Goal: Transaction & Acquisition: Purchase product/service

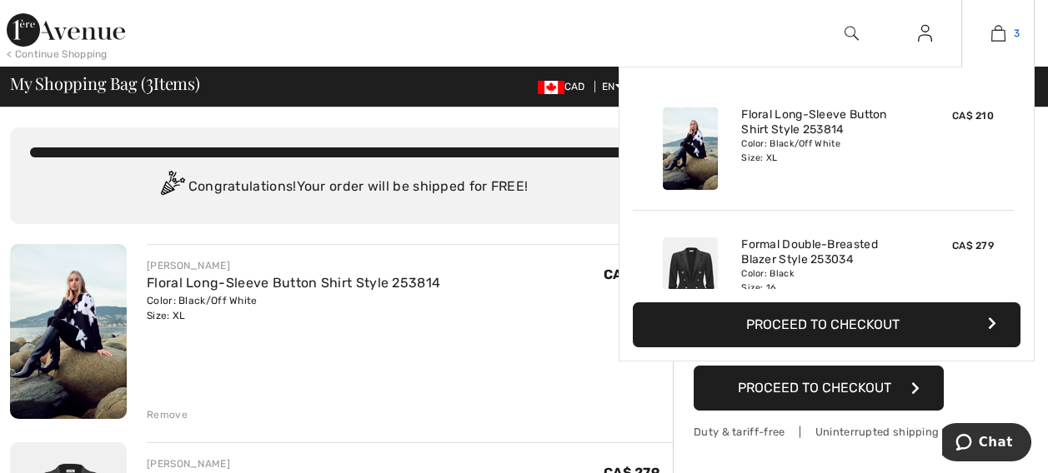
click at [999, 36] on img at bounding box center [998, 33] width 14 height 20
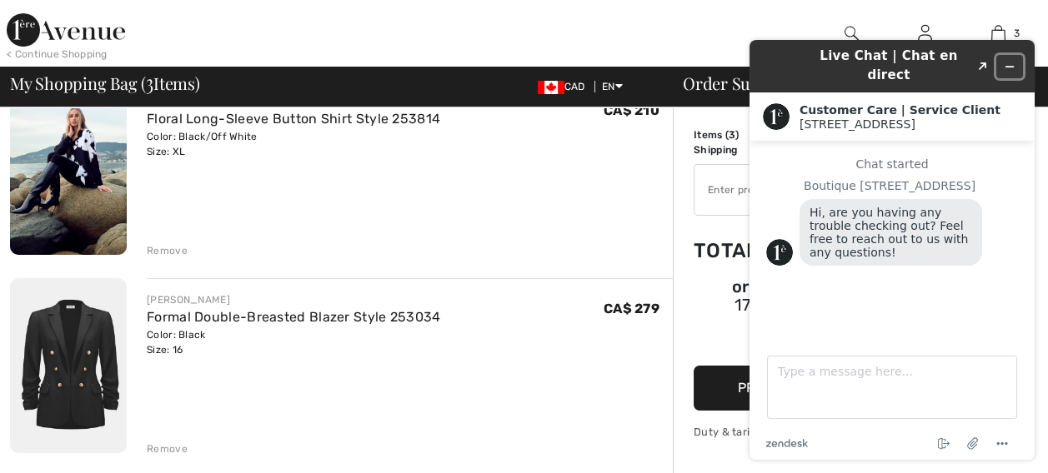
click at [1009, 61] on icon "Minimize widget" at bounding box center [1010, 67] width 12 height 12
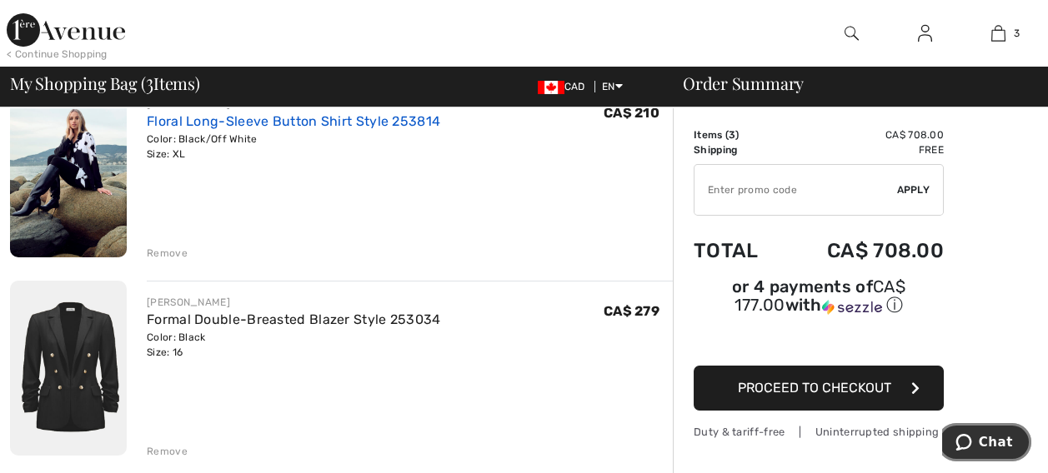
scroll to position [163, 0]
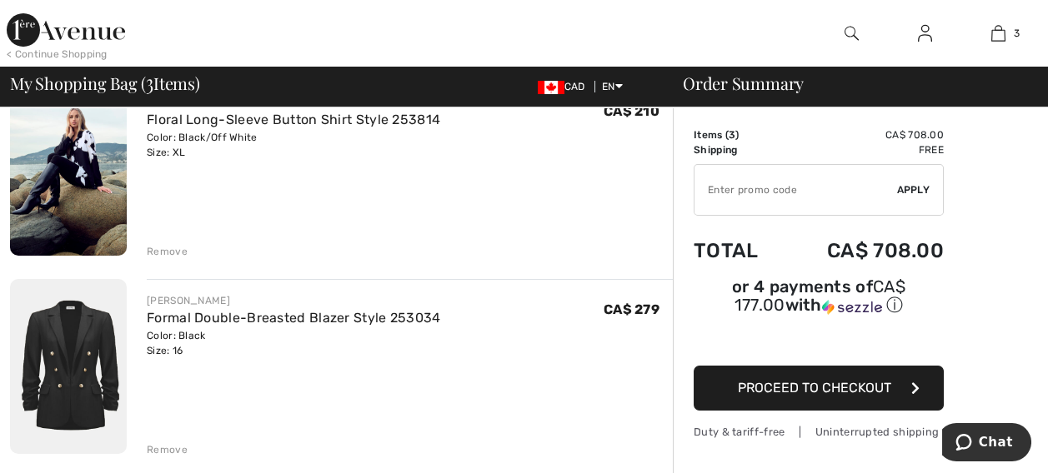
click at [75, 169] on img at bounding box center [68, 168] width 117 height 175
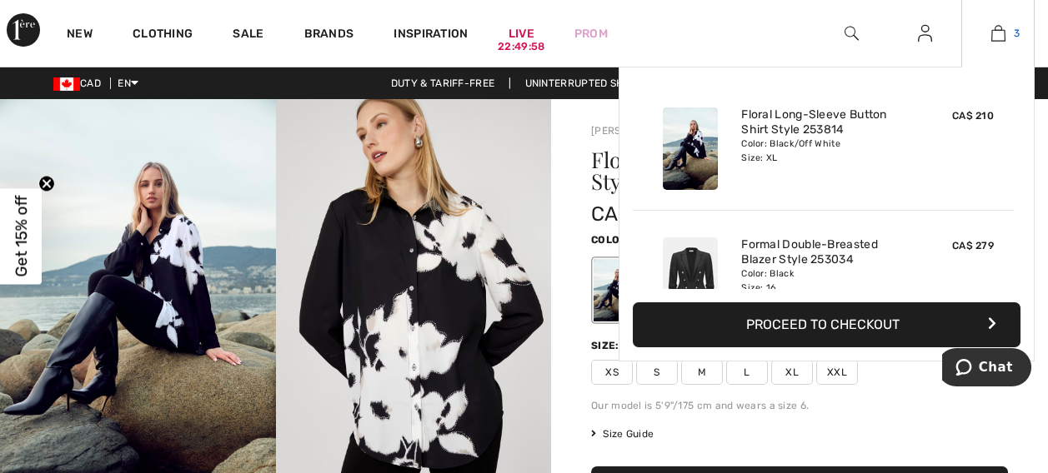
click at [1000, 31] on img at bounding box center [998, 33] width 14 height 20
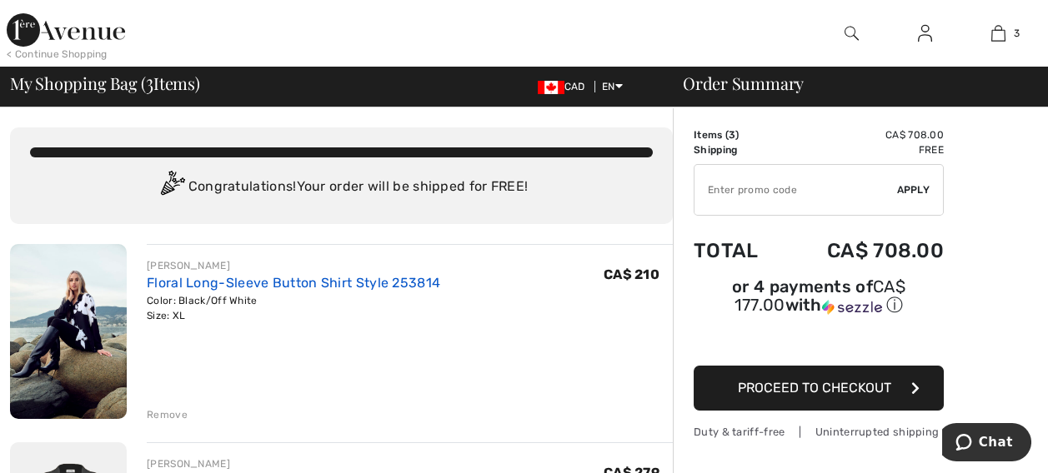
click at [199, 284] on link "Floral Long-Sleeve Button Shirt Style 253814" at bounding box center [293, 283] width 293 height 16
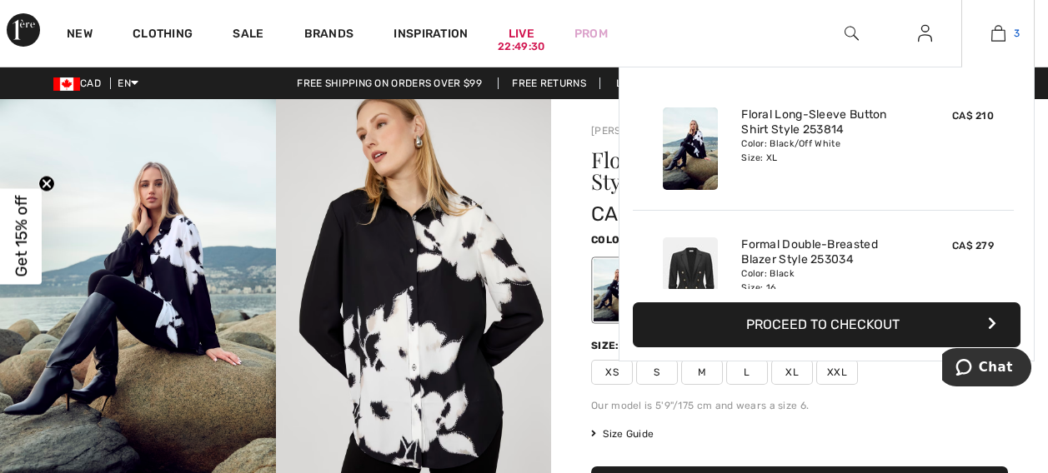
click at [999, 36] on img at bounding box center [998, 33] width 14 height 20
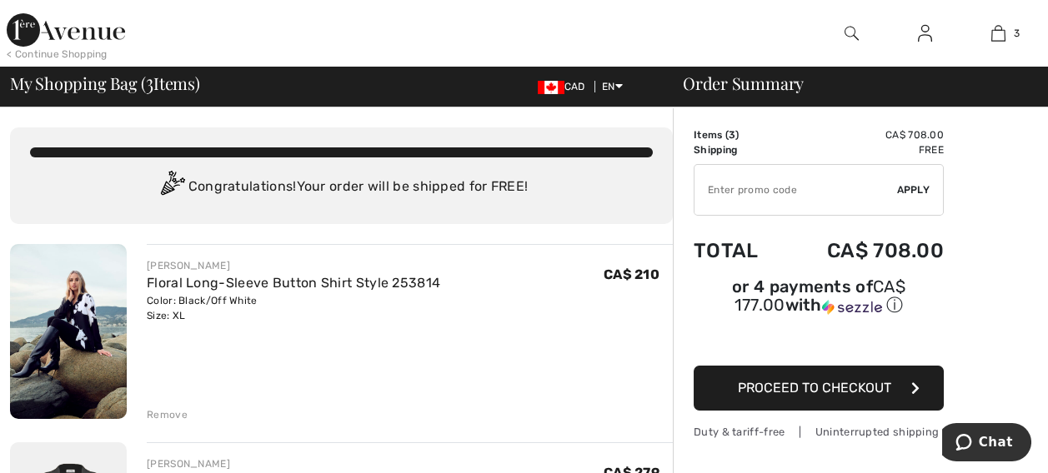
click at [158, 411] on div "Remove" at bounding box center [167, 415] width 41 height 15
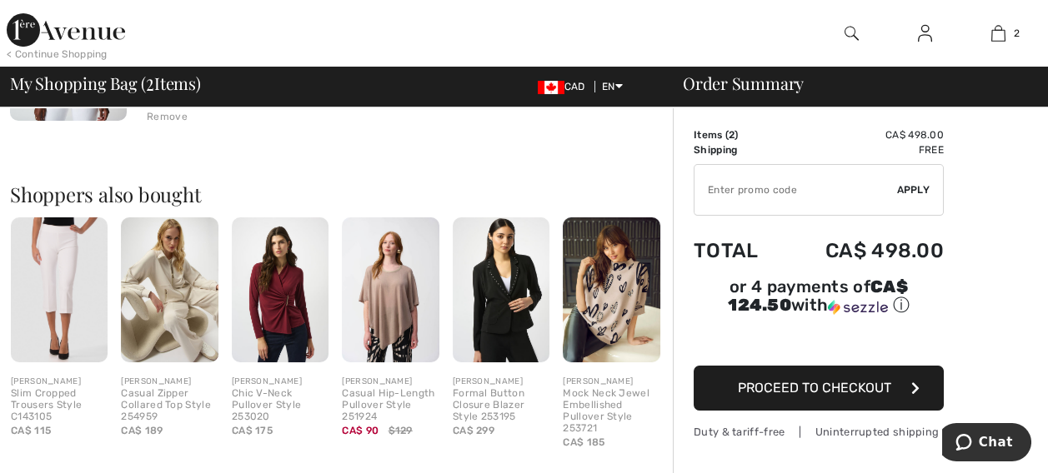
scroll to position [498, 0]
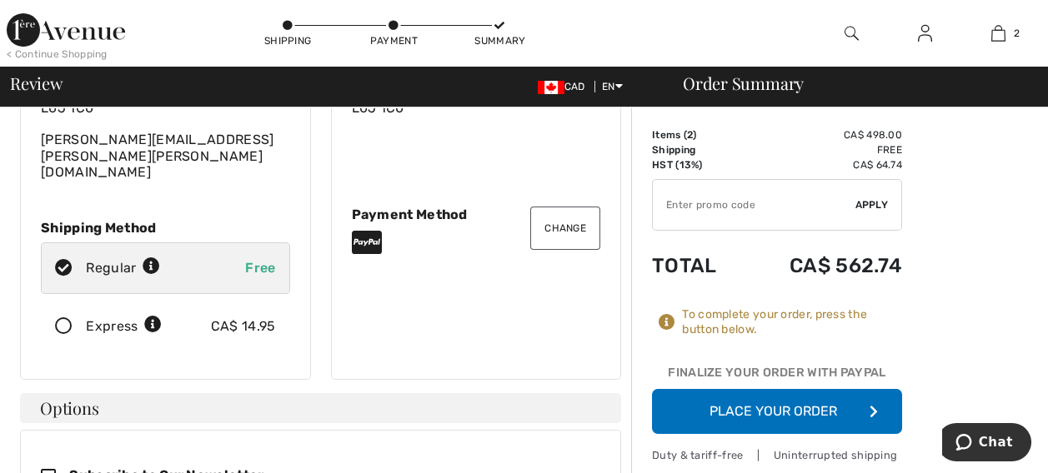
scroll to position [167, 0]
click at [779, 413] on button "Place Your Order" at bounding box center [777, 411] width 250 height 45
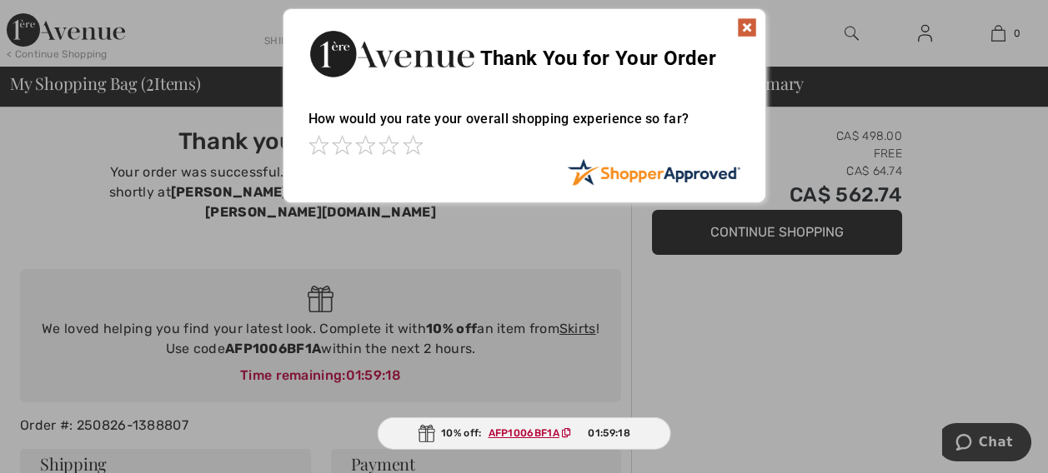
click at [749, 23] on img at bounding box center [747, 28] width 20 height 20
